Goal: Task Accomplishment & Management: Manage account settings

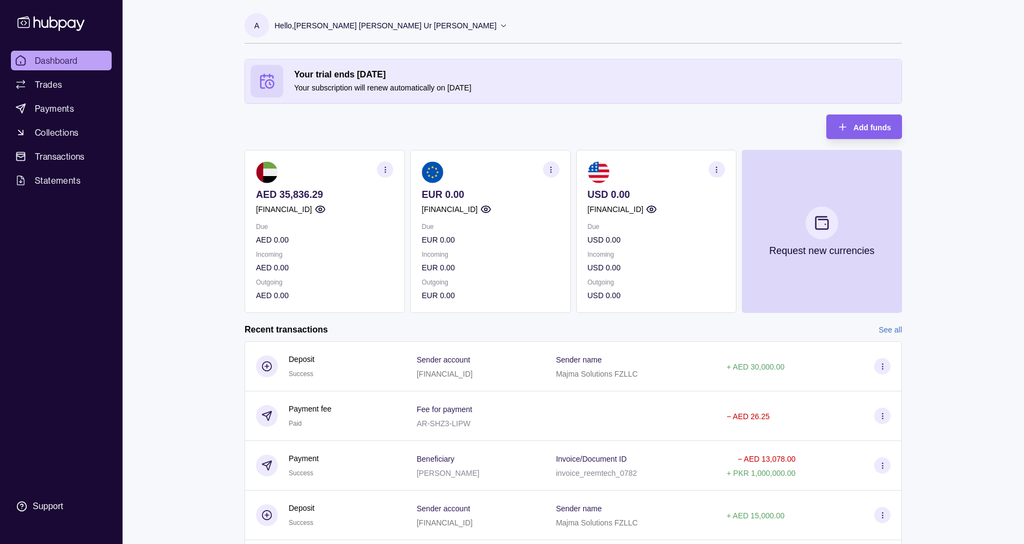
click at [534, 243] on p "EUR 0.00" at bounding box center [490, 240] width 137 height 12
click at [77, 107] on link "Payments" at bounding box center [61, 109] width 101 height 20
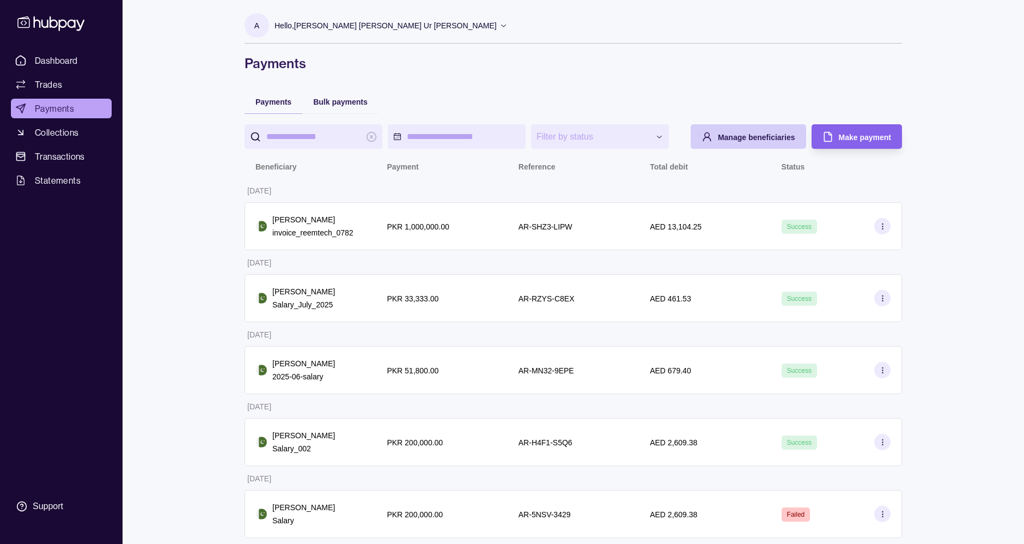
click at [769, 131] on div "Manage beneficiaries" at bounding box center [756, 136] width 77 height 13
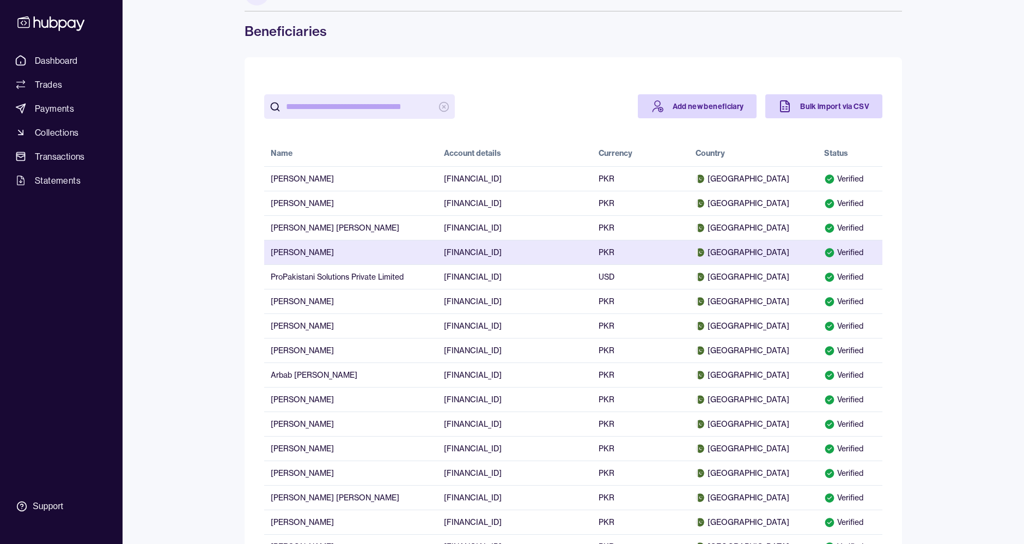
scroll to position [34, 0]
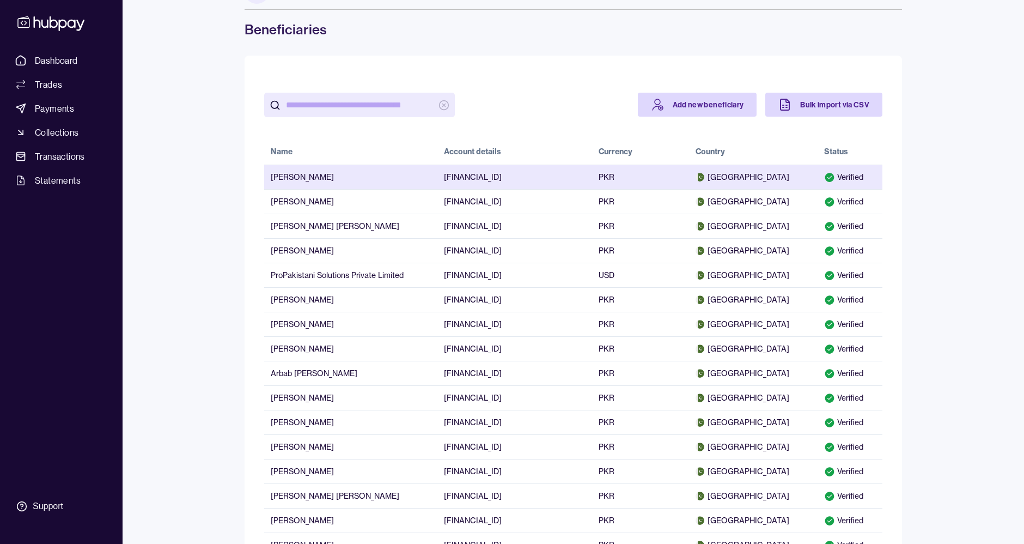
drag, startPoint x: 270, startPoint y: 174, endPoint x: 331, endPoint y: 177, distance: 60.6
click at [331, 177] on td "[PERSON_NAME]" at bounding box center [350, 177] width 173 height 25
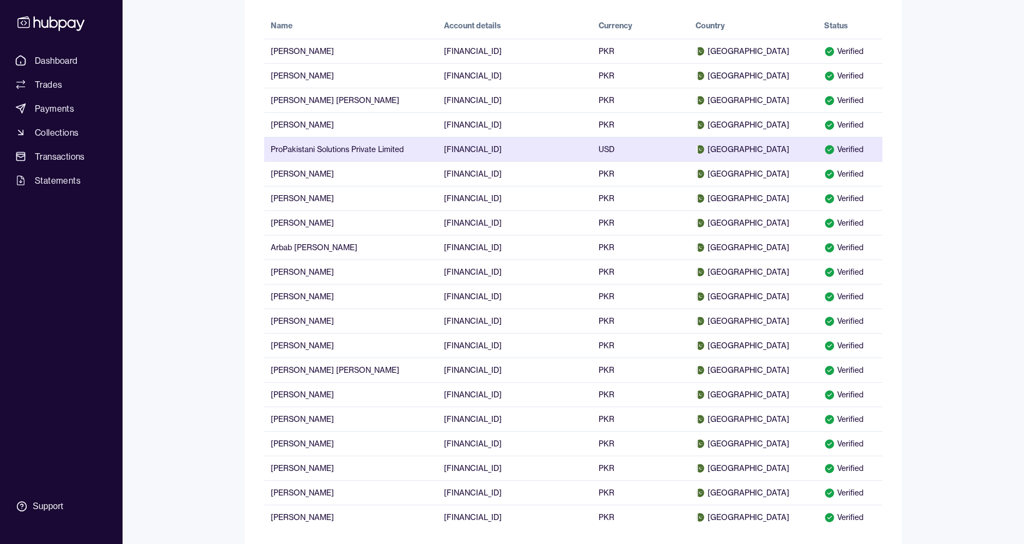
scroll to position [157, 0]
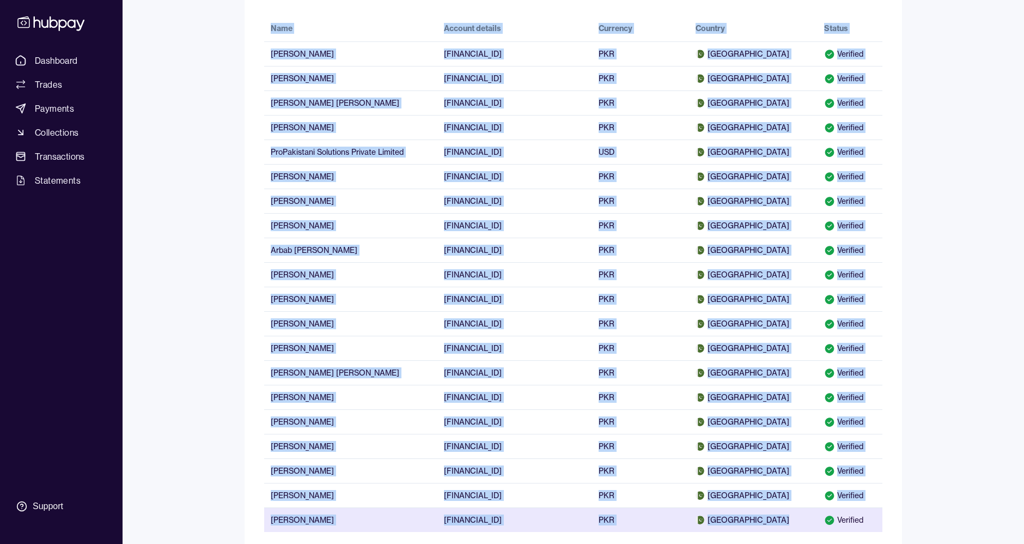
drag, startPoint x: 260, startPoint y: 30, endPoint x: 870, endPoint y: 516, distance: 780.3
click at [870, 516] on div "Name Account details Currency Country Status [PERSON_NAME] [FINANCIAL_ID] PKR […" at bounding box center [573, 273] width 653 height 525
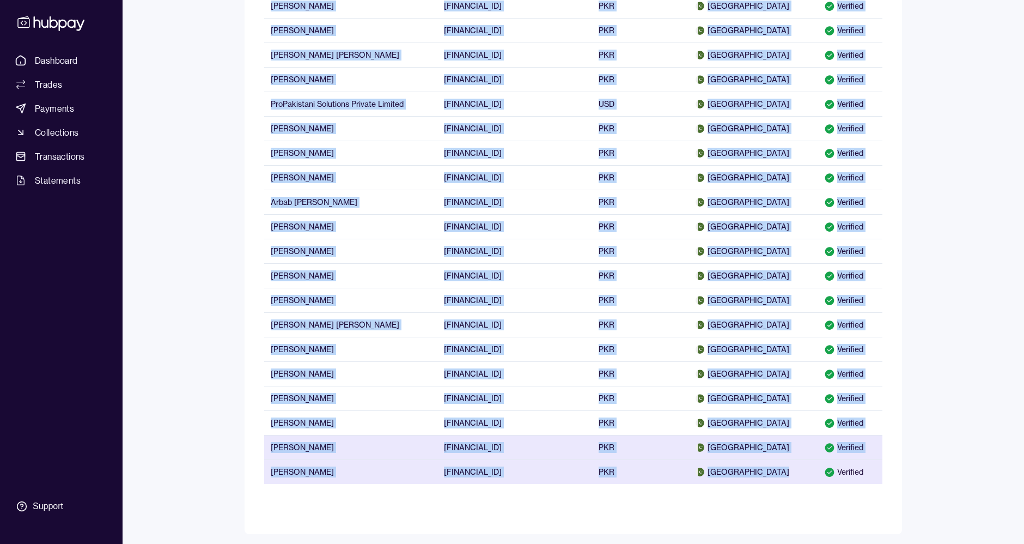
scroll to position [0, 0]
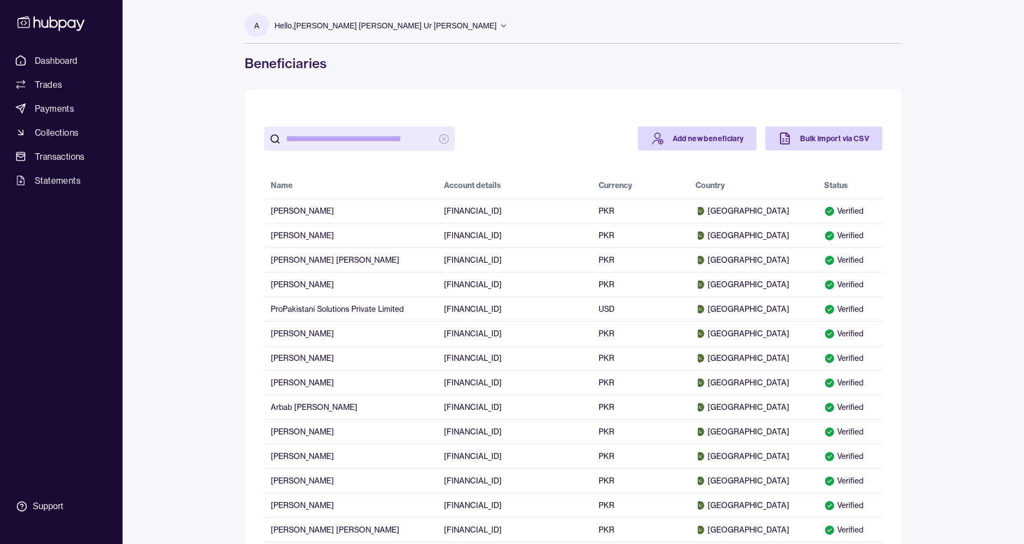
click at [527, 101] on main "Add new beneficiary Bulk import via CSV Name Account details Currency Country S…" at bounding box center [573, 413] width 657 height 649
click at [70, 105] on span "Payments" at bounding box center [54, 108] width 39 height 13
